Goal: Task Accomplishment & Management: Manage account settings

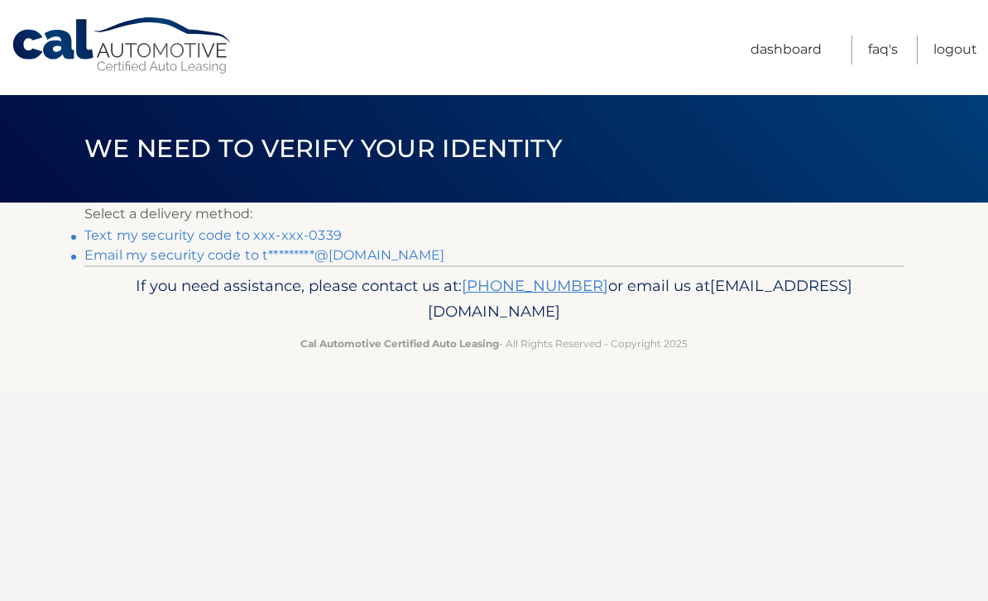
click at [275, 231] on link "Text my security code to xxx-xxx-0339" at bounding box center [212, 235] width 257 height 16
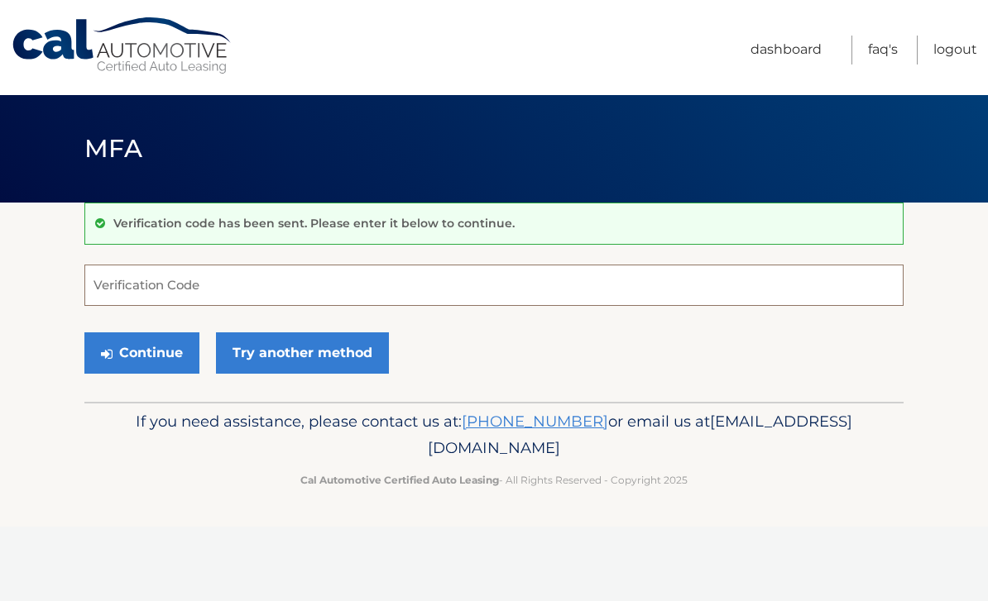
click at [413, 278] on input "Verification Code" at bounding box center [493, 285] width 819 height 41
type input "496504"
click at [160, 350] on button "Continue" at bounding box center [141, 352] width 115 height 41
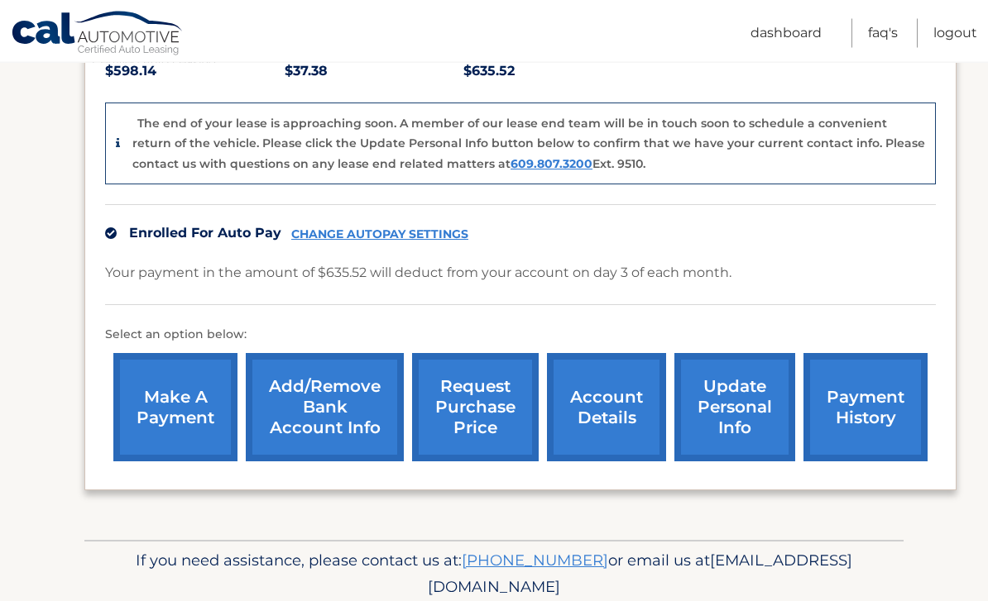
scroll to position [383, 0]
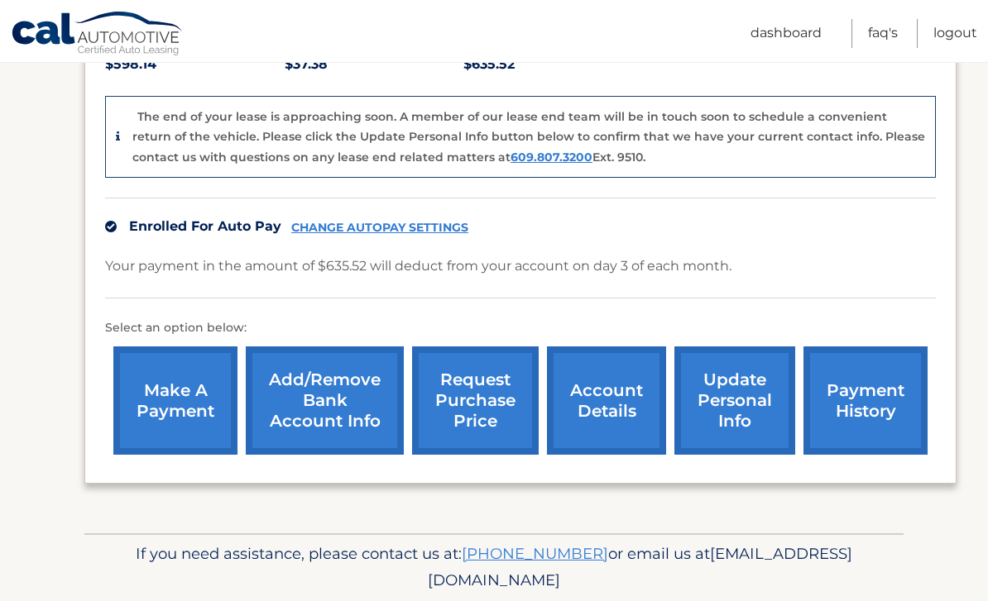
click at [754, 415] on link "update personal info" at bounding box center [734, 401] width 121 height 108
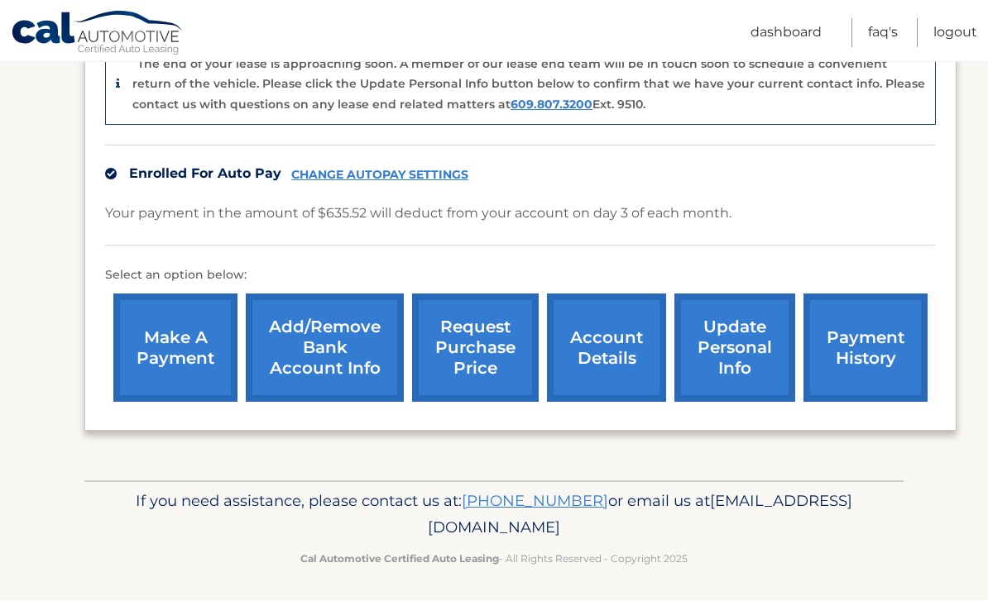
scroll to position [436, 0]
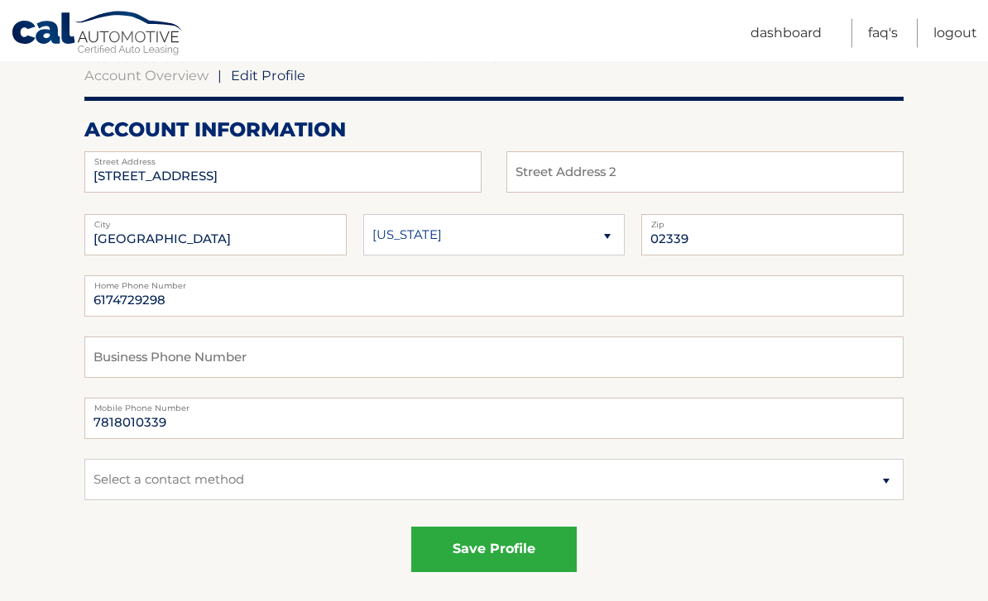
scroll to position [166, 0]
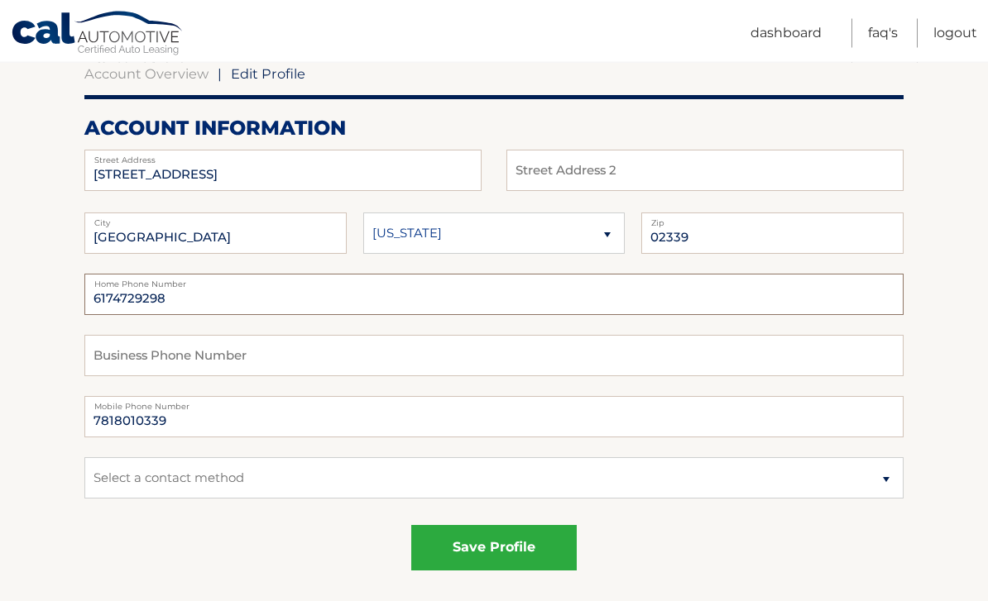
click at [214, 300] on input "6174729298" at bounding box center [493, 295] width 819 height 41
type input "6"
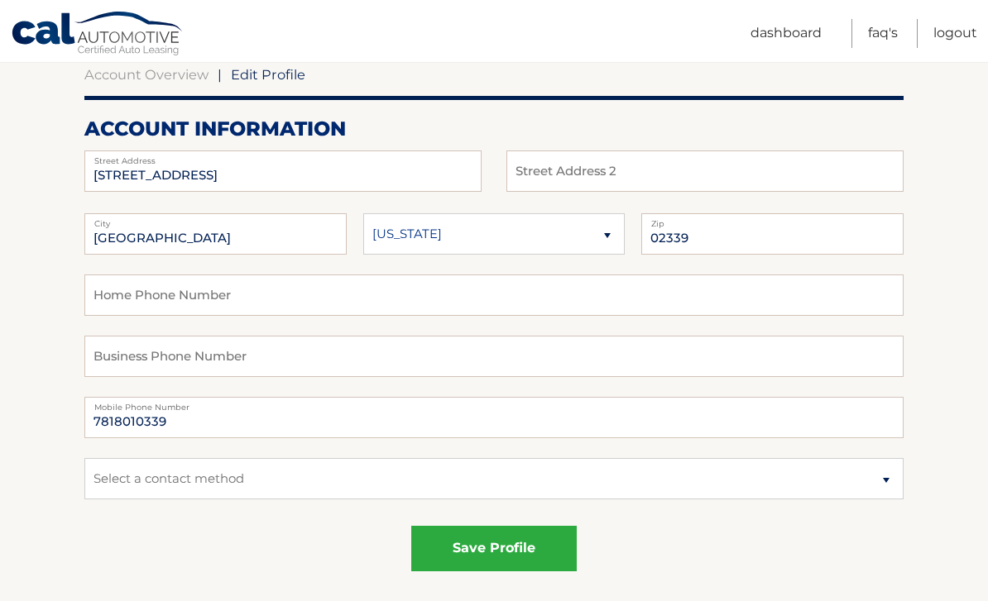
click at [514, 545] on button "save profile" at bounding box center [493, 548] width 165 height 45
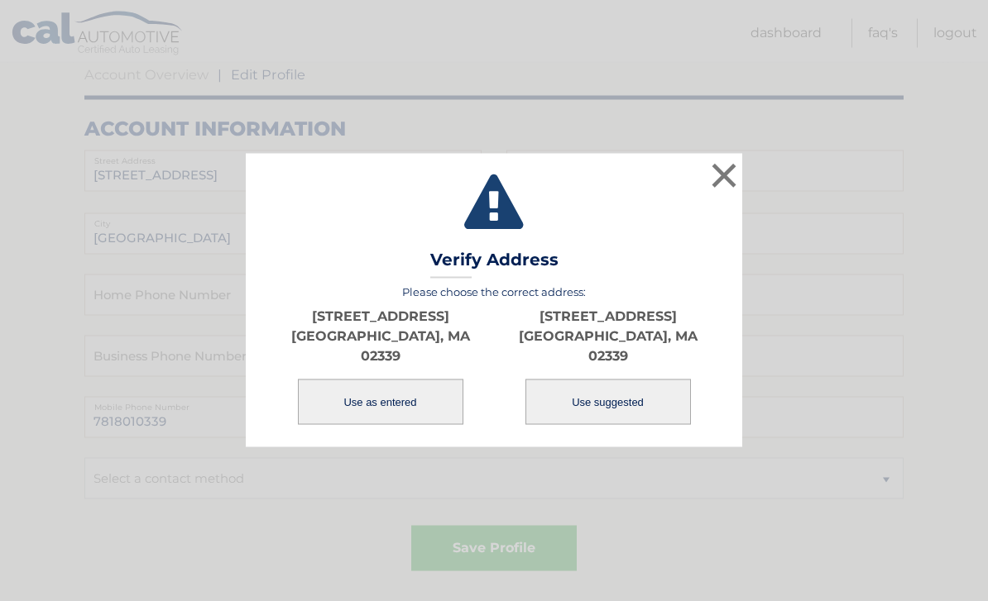
click at [598, 419] on button "Use suggested" at bounding box center [607, 402] width 165 height 45
type input "57 WOODLAND DR"
type input "HANOVER"
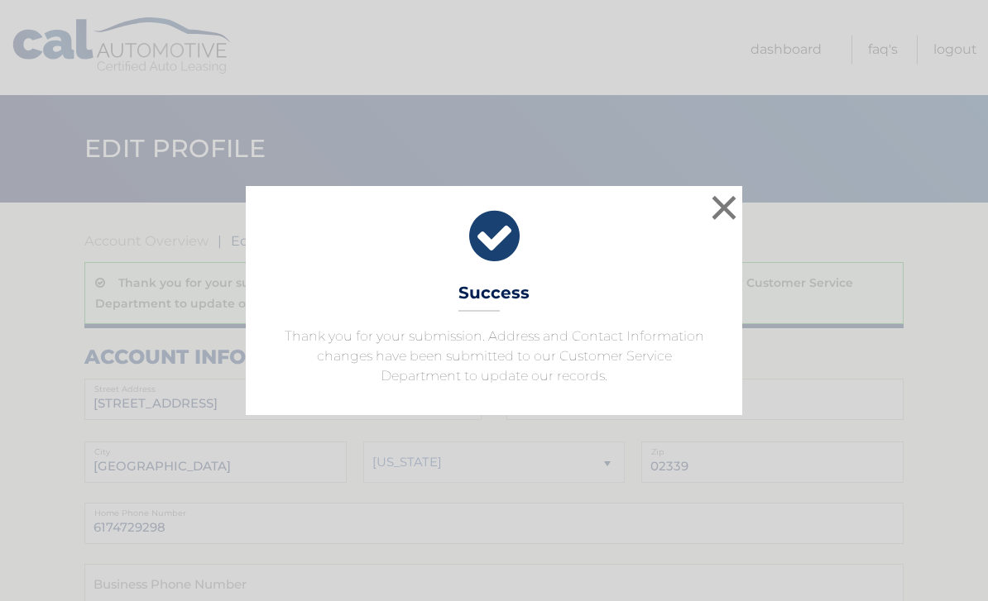
click at [725, 203] on button "×" at bounding box center [723, 207] width 33 height 33
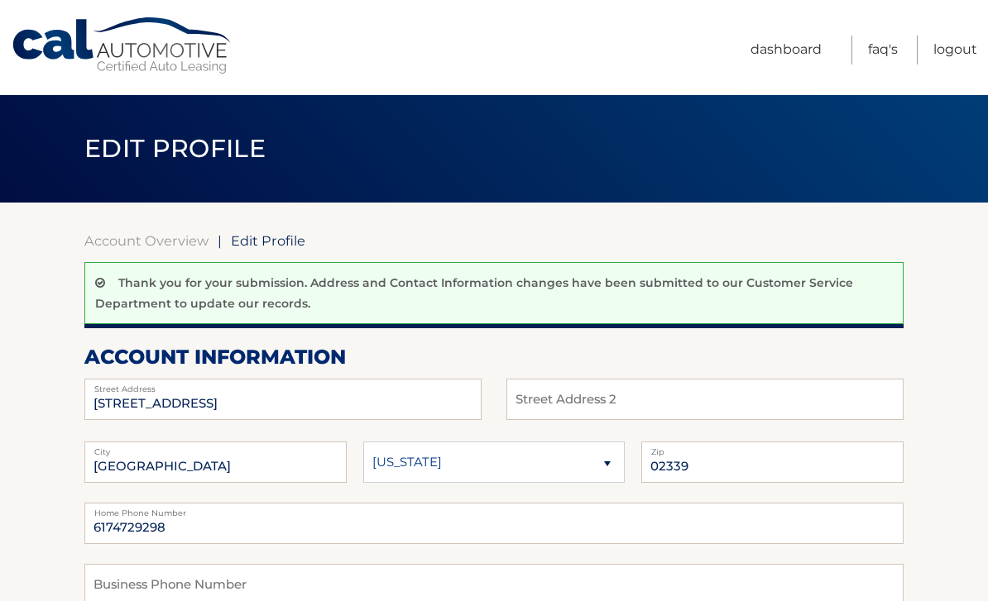
click at [784, 53] on link "Dashboard" at bounding box center [785, 50] width 71 height 29
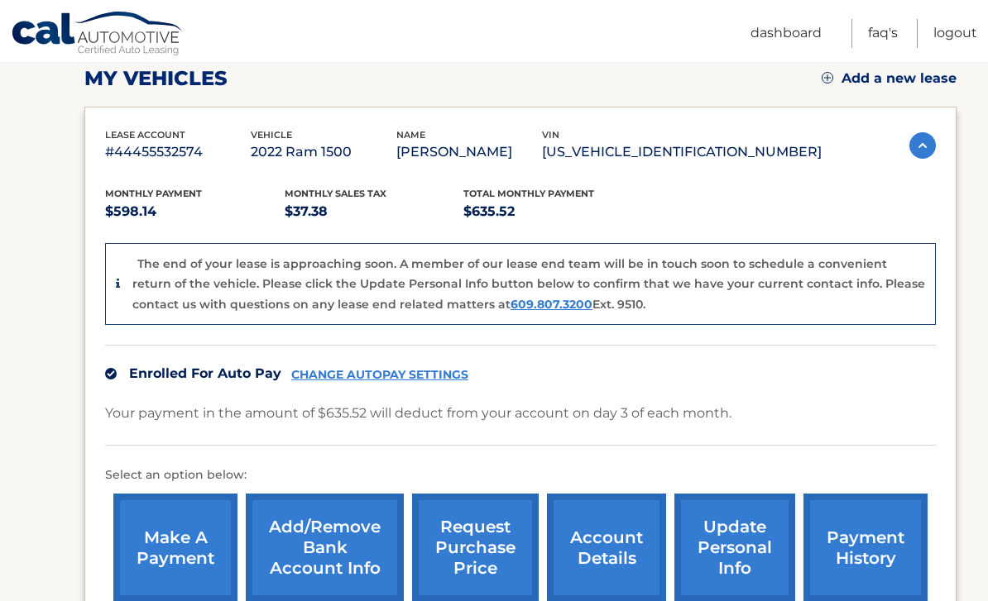
scroll to position [383, 0]
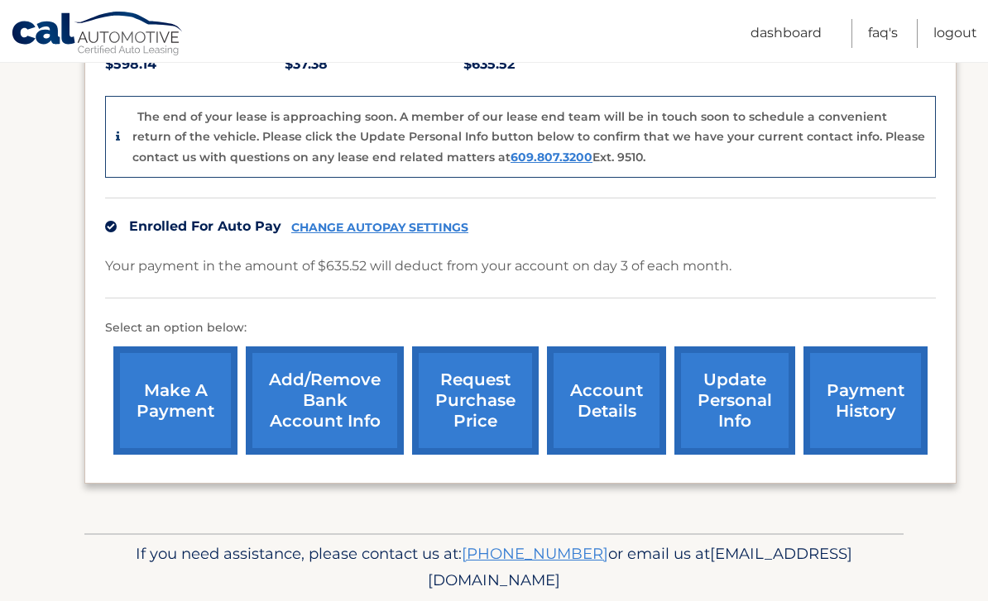
click at [590, 389] on link "account details" at bounding box center [606, 401] width 119 height 108
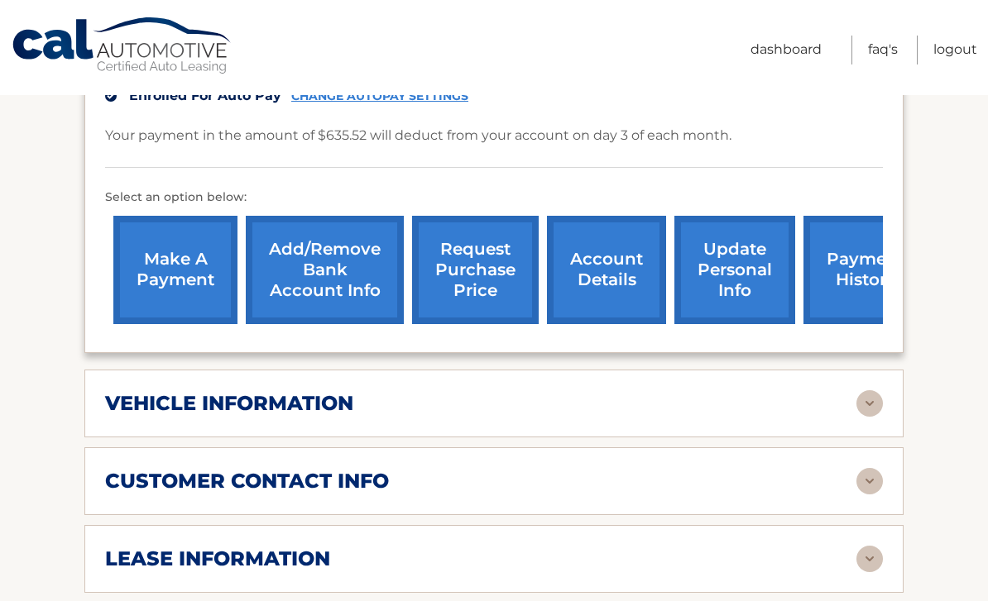
scroll to position [467, 0]
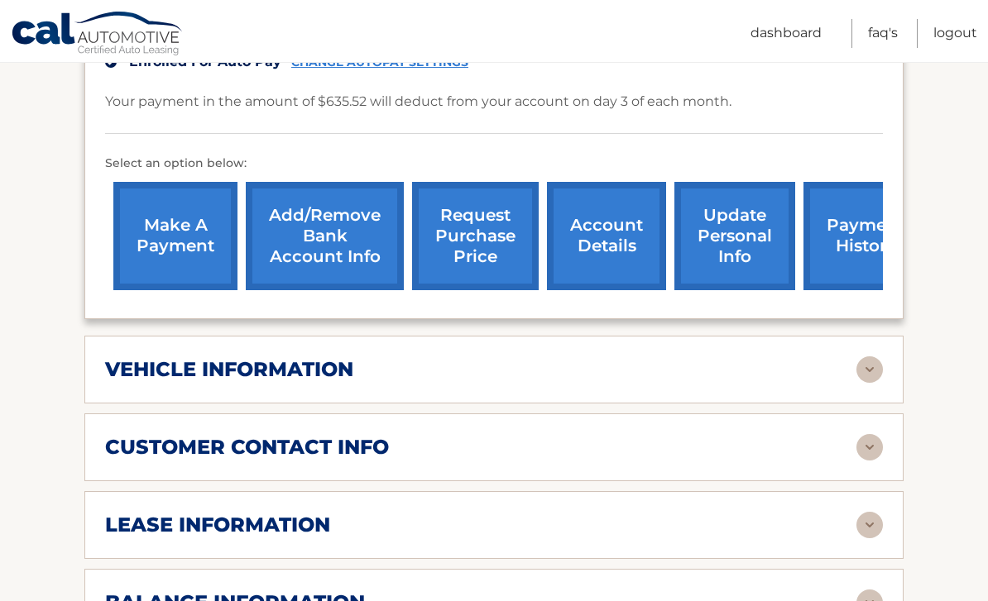
click at [671, 531] on div "lease information" at bounding box center [480, 525] width 751 height 25
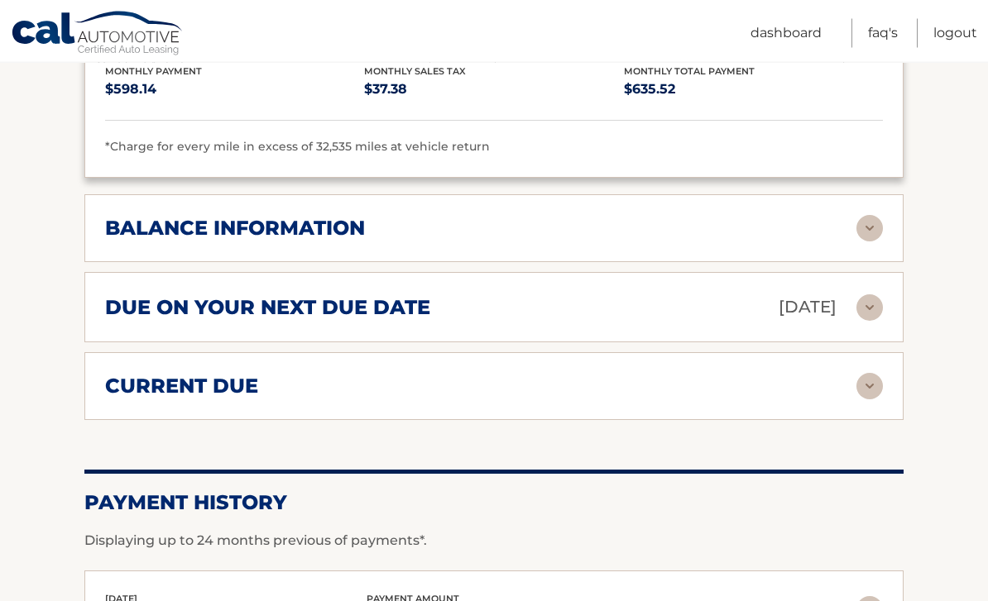
scroll to position [1152, 0]
click at [874, 218] on img at bounding box center [869, 228] width 26 height 26
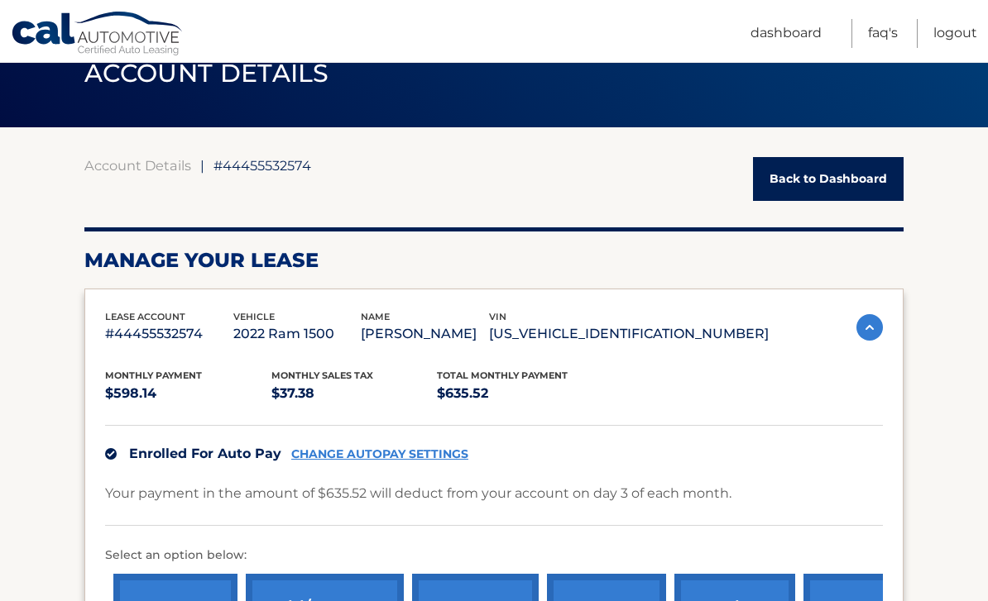
scroll to position [72, 0]
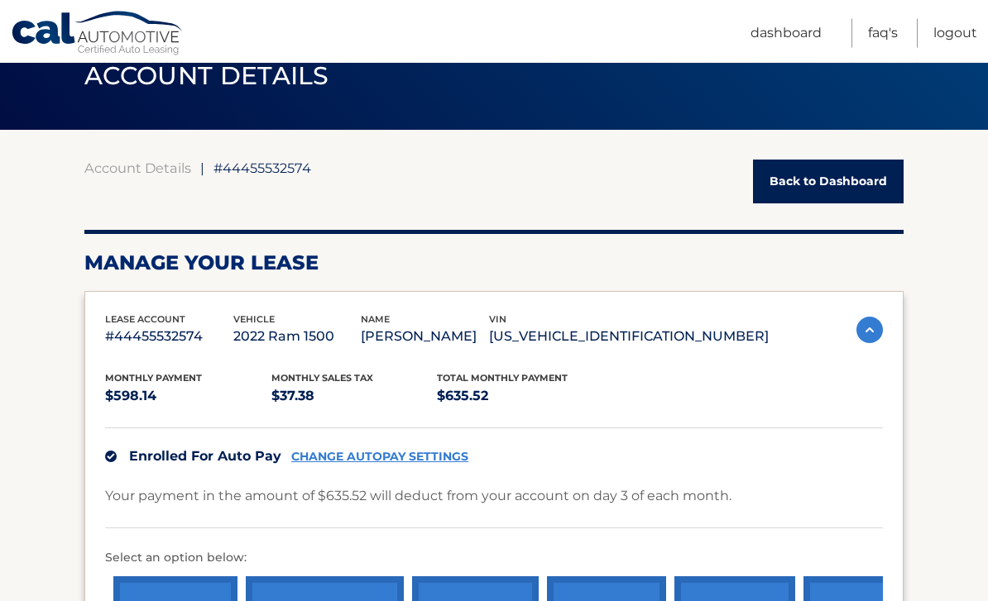
click at [944, 41] on link "Logout" at bounding box center [955, 33] width 44 height 29
